Goal: Information Seeking & Learning: Learn about a topic

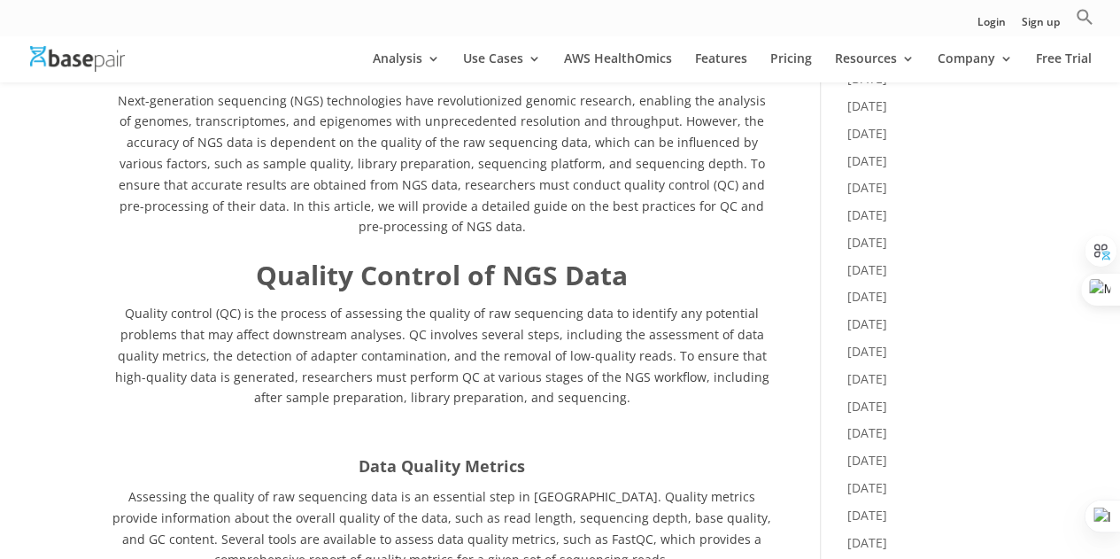
scroll to position [797, 0]
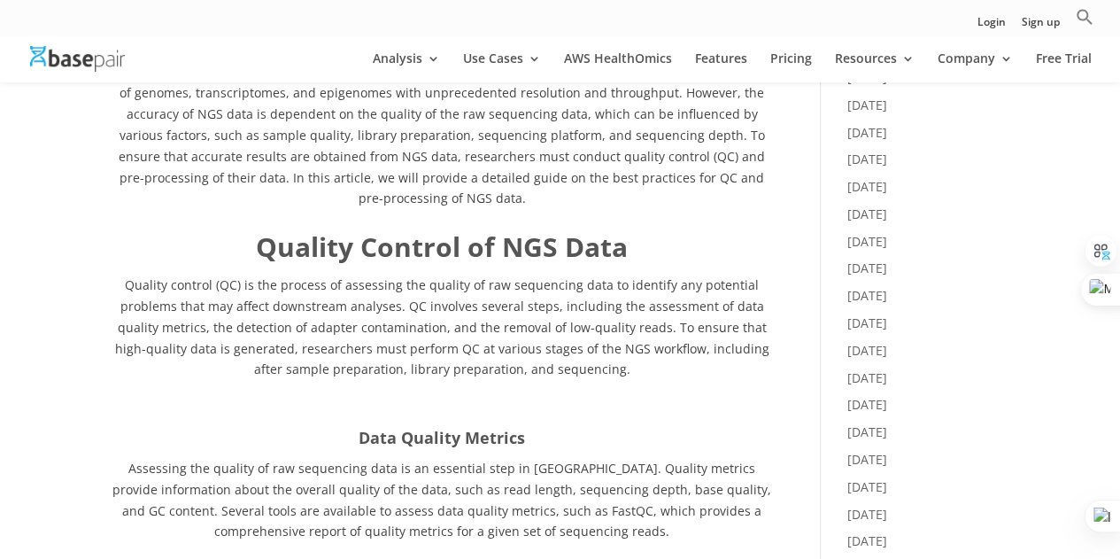
click at [405, 304] on span "Quality control (QC) is the process of assessing the quality of raw sequencing …" at bounding box center [442, 326] width 654 height 101
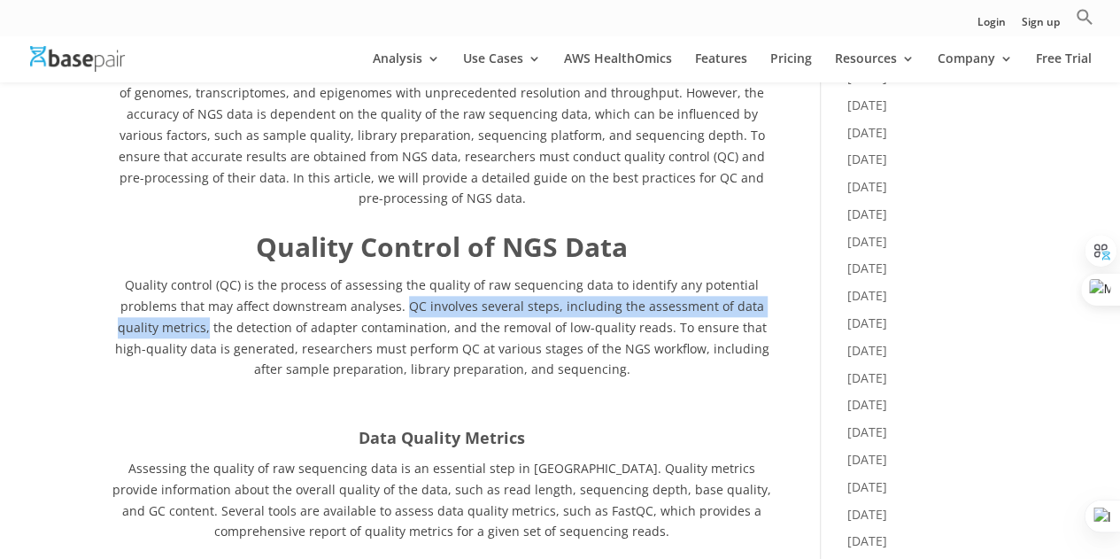
drag, startPoint x: 413, startPoint y: 304, endPoint x: 217, endPoint y: 332, distance: 197.7
click at [217, 332] on span "Quality control (QC) is the process of assessing the quality of raw sequencing …" at bounding box center [442, 326] width 654 height 101
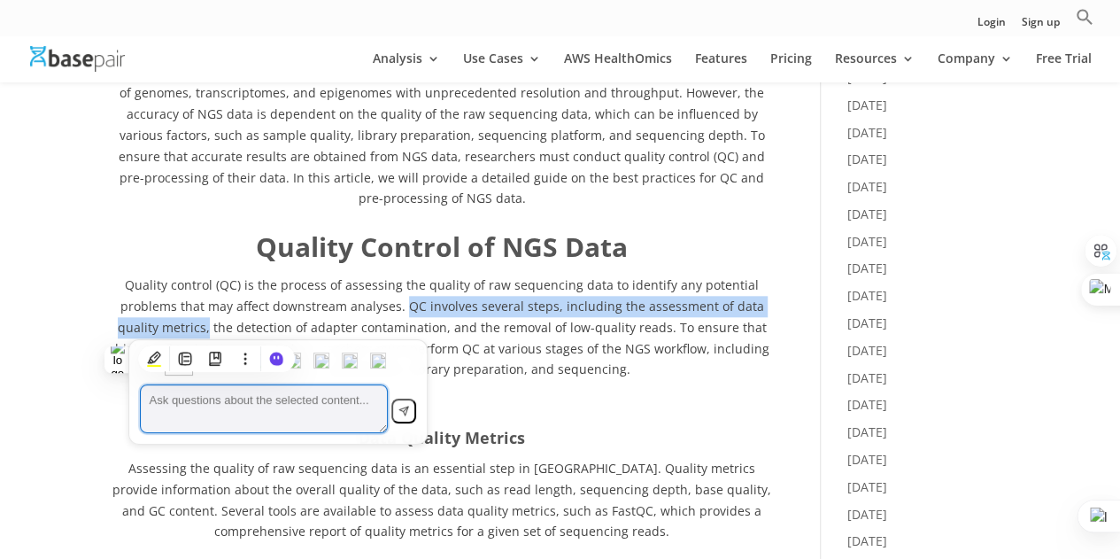
copy span "QC involves several steps, including the assessment of data quality metrics,"
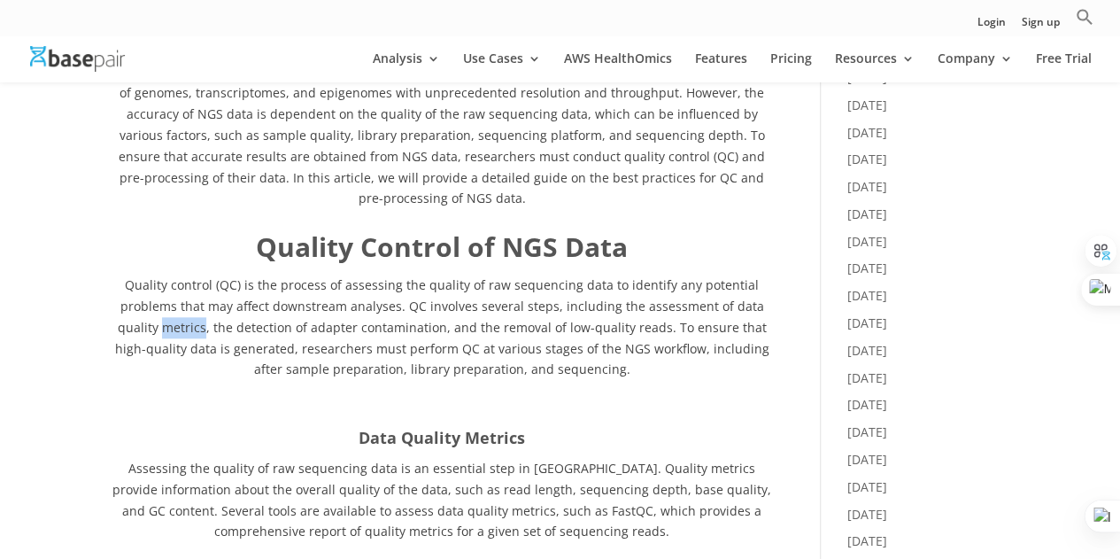
drag, startPoint x: 170, startPoint y: 328, endPoint x: 212, endPoint y: 326, distance: 41.7
click at [212, 326] on span "Quality control (QC) is the process of assessing the quality of raw sequencing …" at bounding box center [442, 326] width 654 height 101
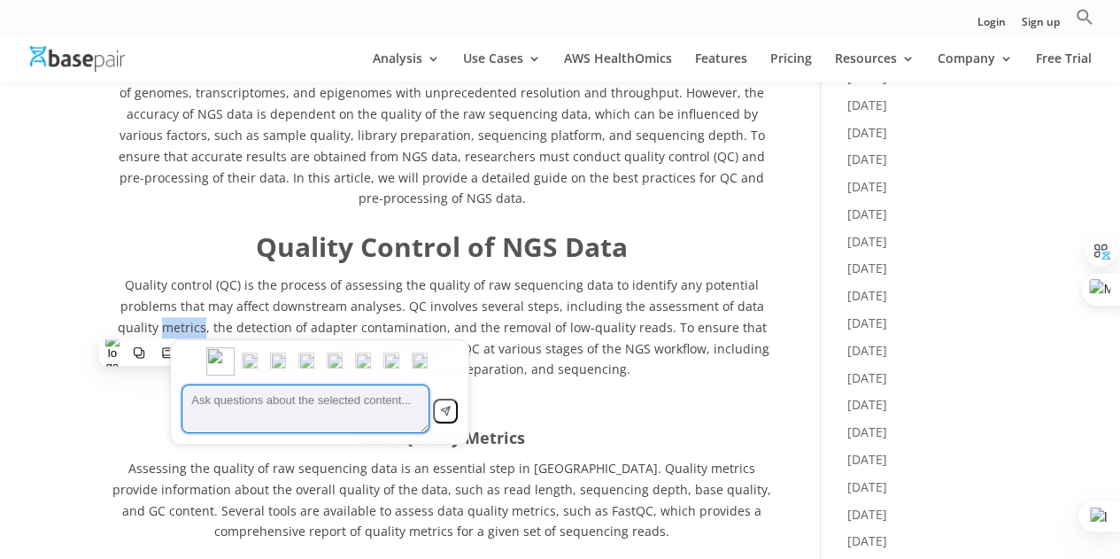
copy span "metrics"
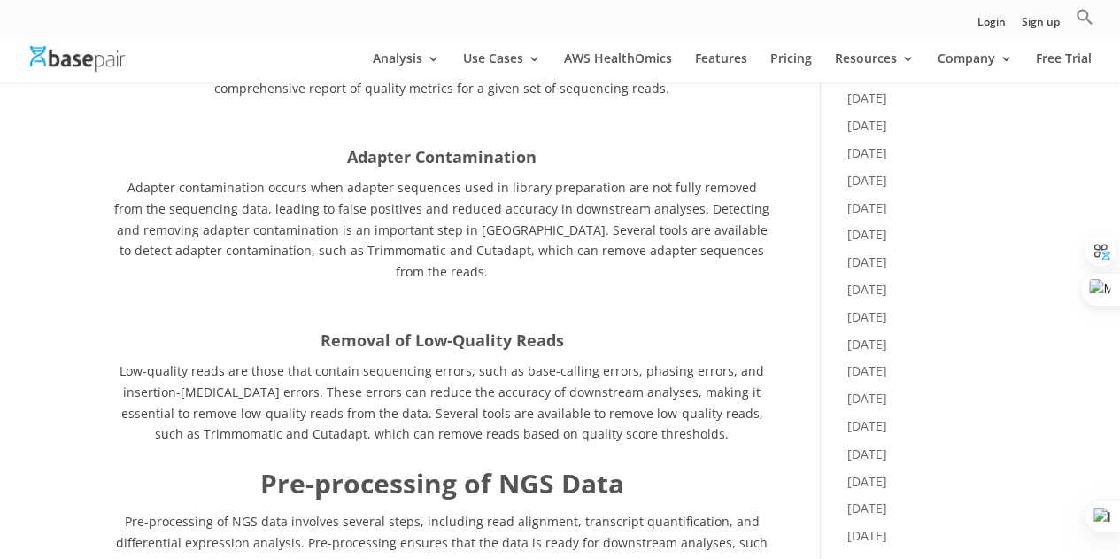
scroll to position [1328, 0]
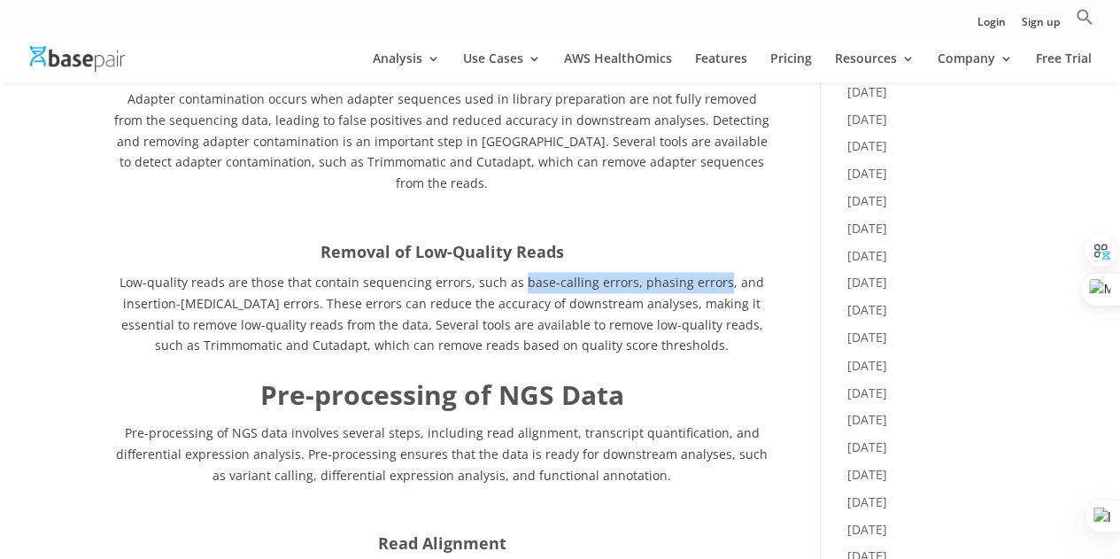
drag, startPoint x: 524, startPoint y: 260, endPoint x: 722, endPoint y: 259, distance: 197.4
click at [722, 274] on span "Low-quality reads are those that contain sequencing errors, such as base-callin…" at bounding box center [442, 314] width 645 height 80
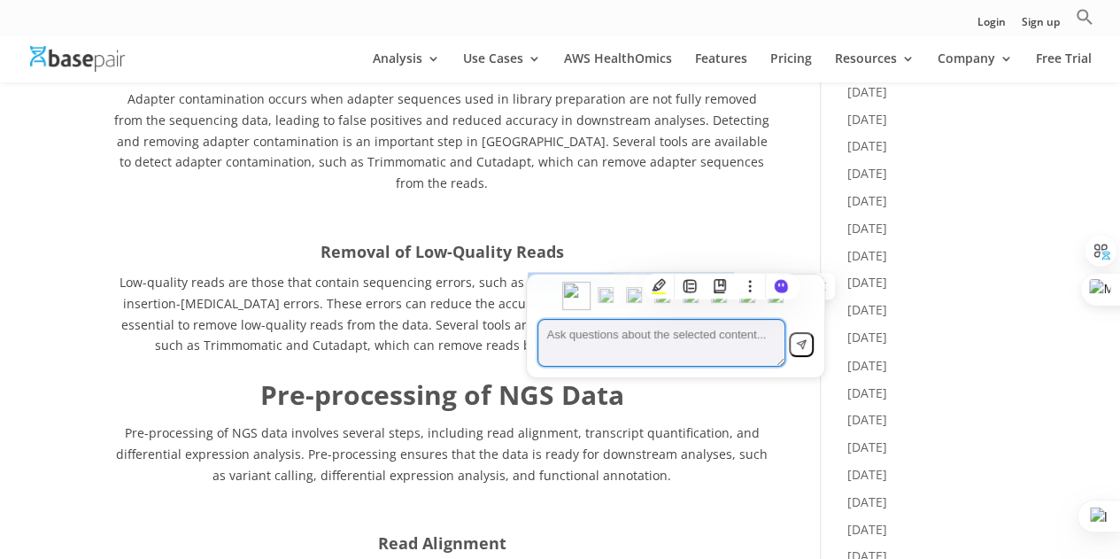
copy span "base-calling errors, phasing errors"
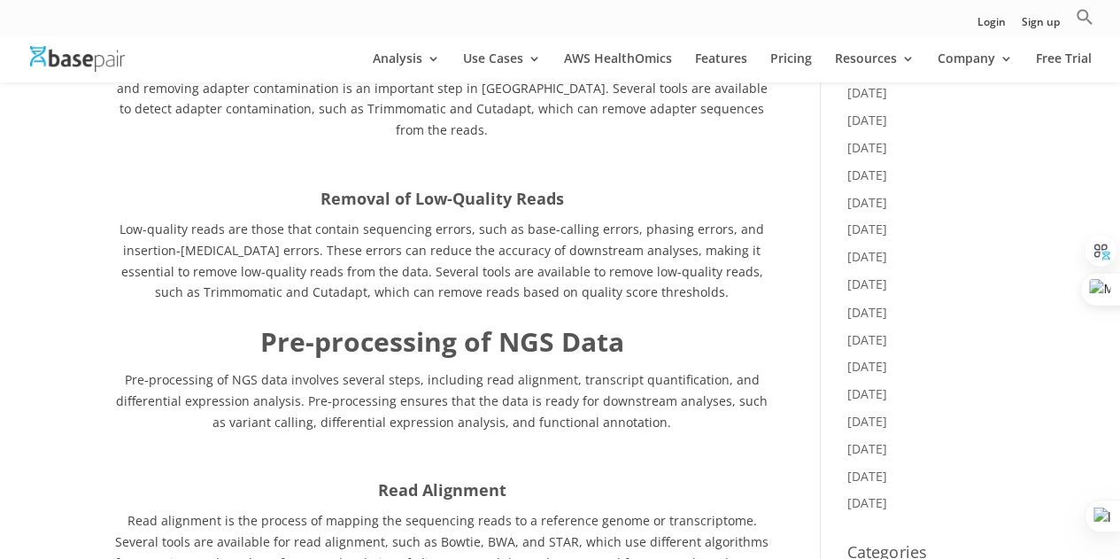
scroll to position [1417, 0]
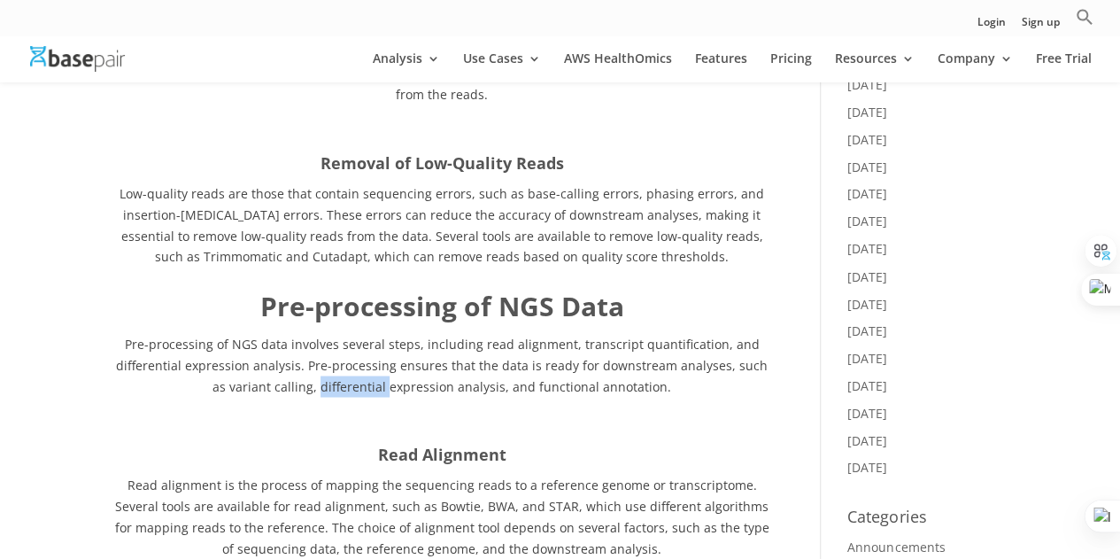
drag, startPoint x: 315, startPoint y: 366, endPoint x: 381, endPoint y: 361, distance: 65.7
click at [381, 361] on span "Pre-processing of NGS data involves several steps, including read alignment, tr…" at bounding box center [442, 364] width 652 height 59
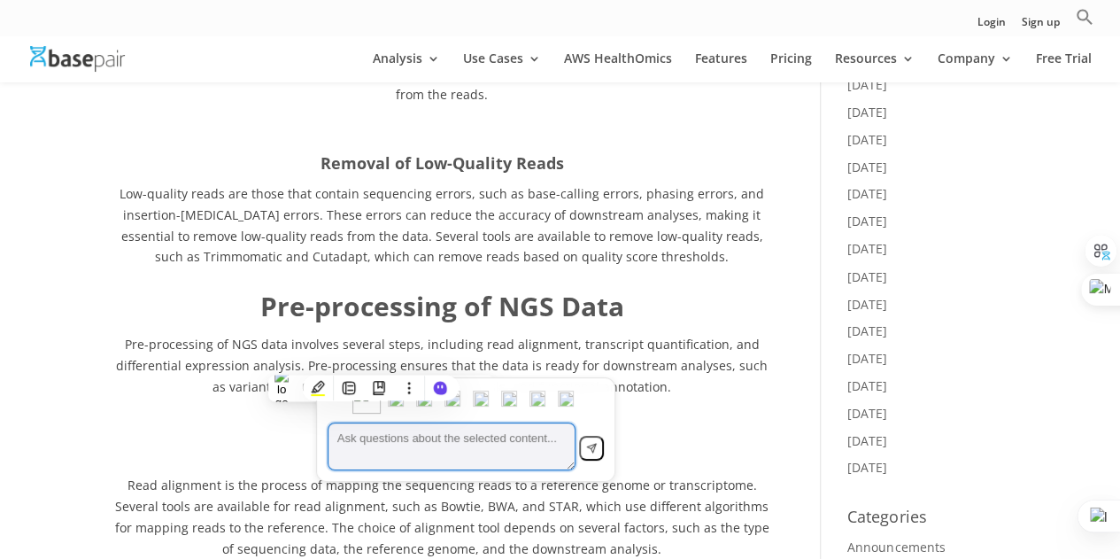
copy span "differential"
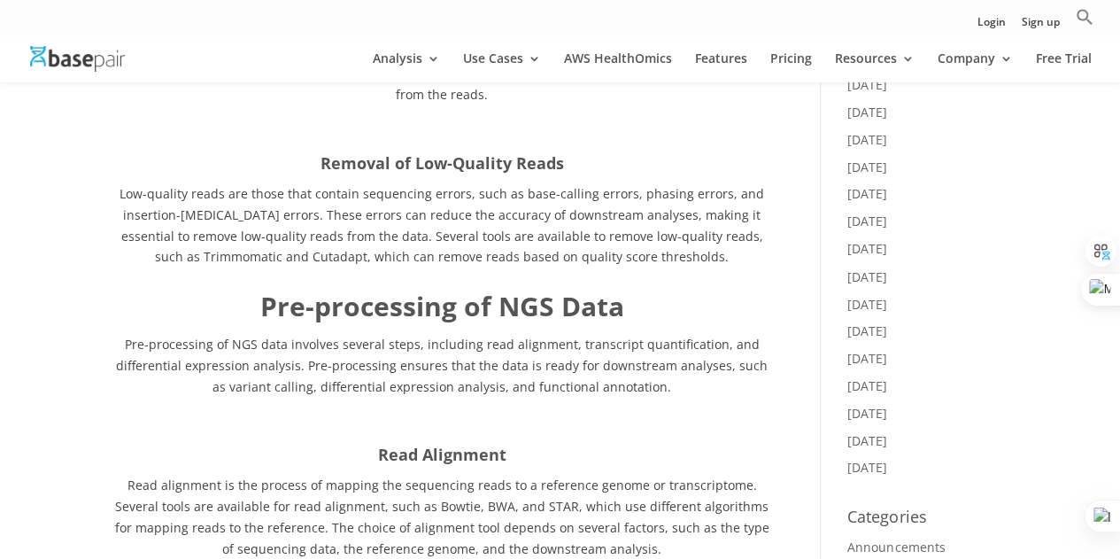
click at [693, 409] on p at bounding box center [442, 426] width 660 height 34
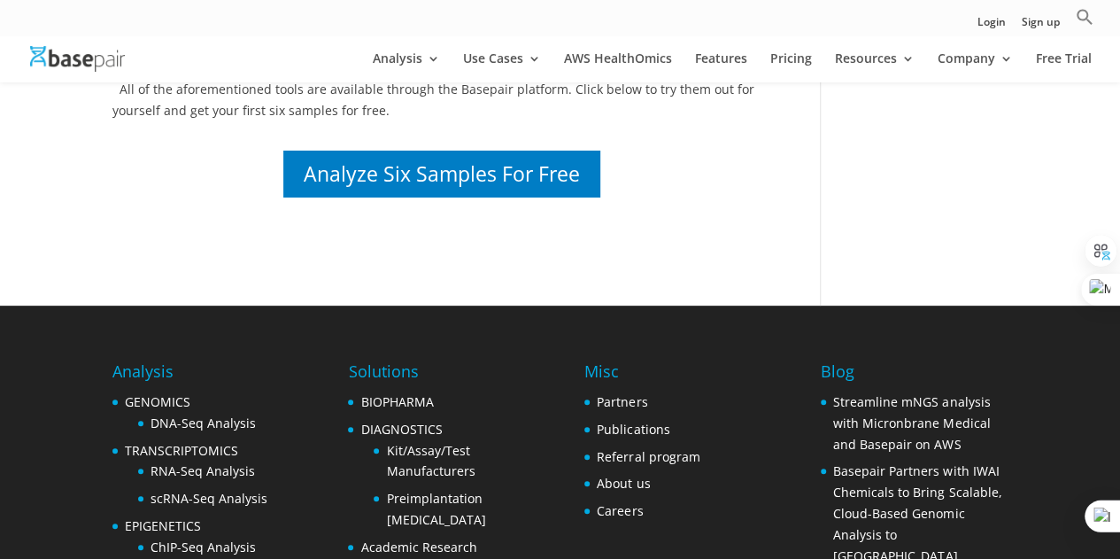
scroll to position [3703, 0]
